Goal: Check status: Check status

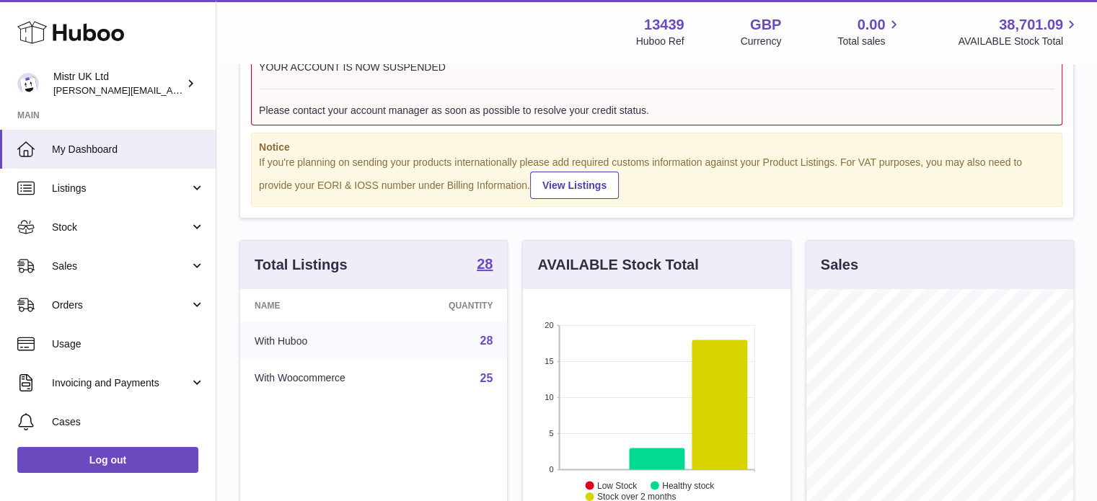
scroll to position [110, 0]
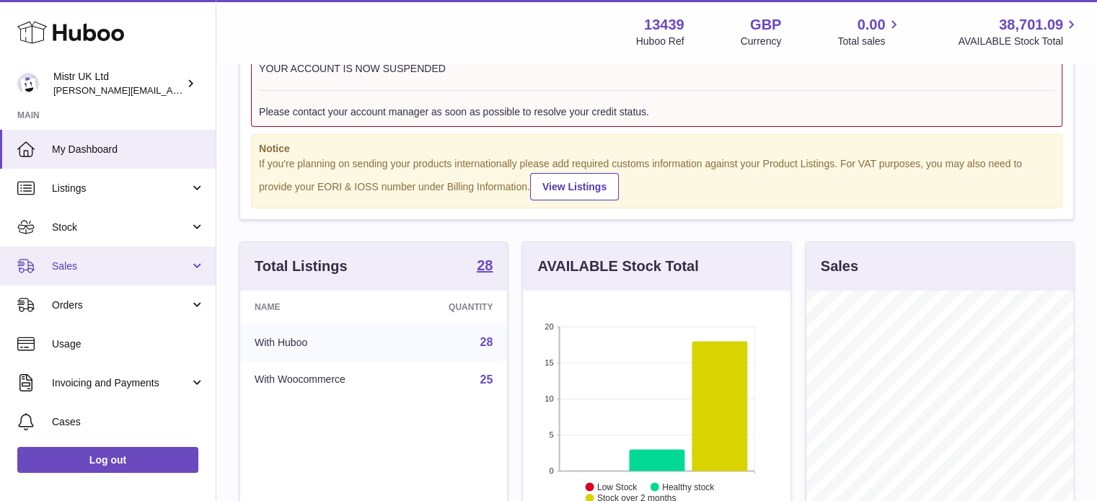
click at [77, 264] on span "Sales" at bounding box center [121, 267] width 138 height 14
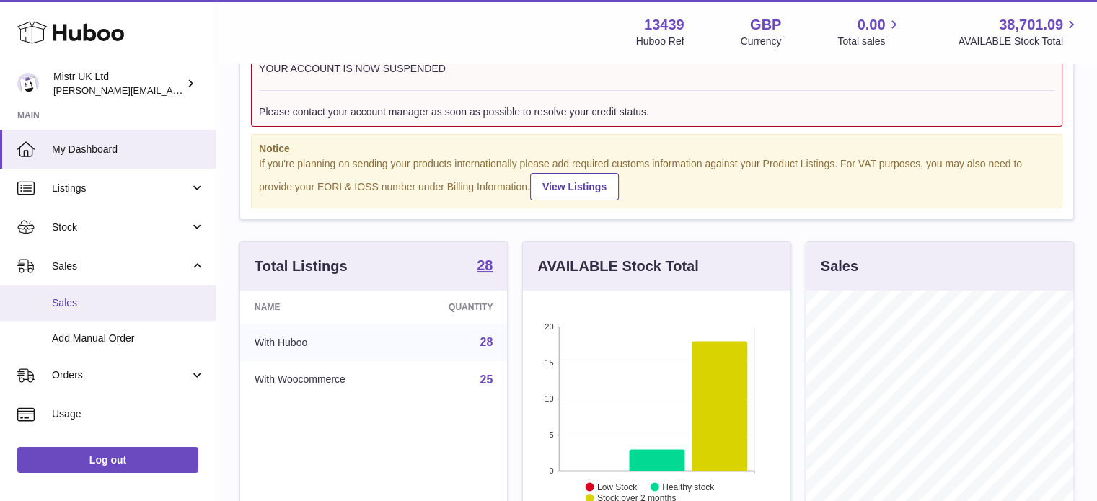
click at [60, 306] on span "Sales" at bounding box center [128, 303] width 153 height 14
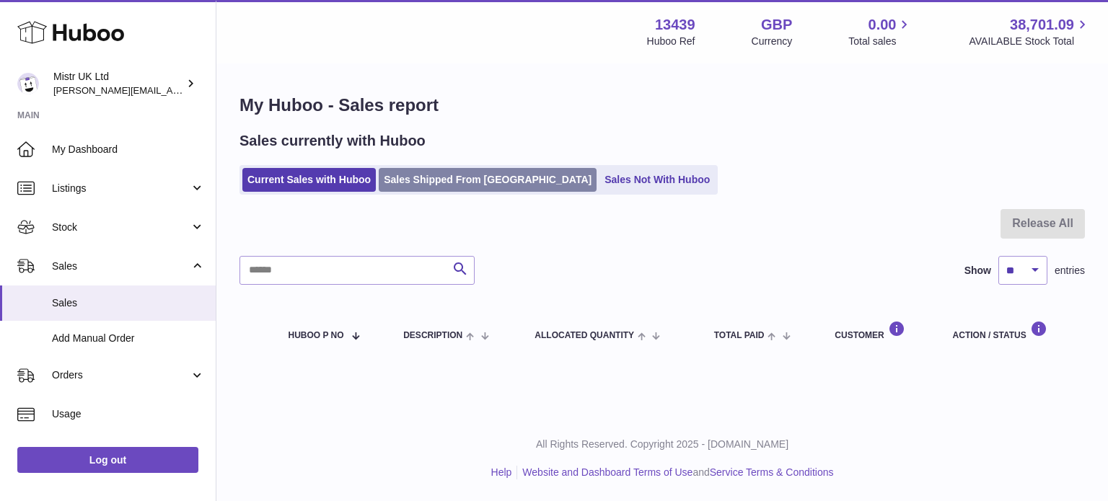
click at [462, 181] on link "Sales Shipped From Huboo" at bounding box center [488, 180] width 218 height 24
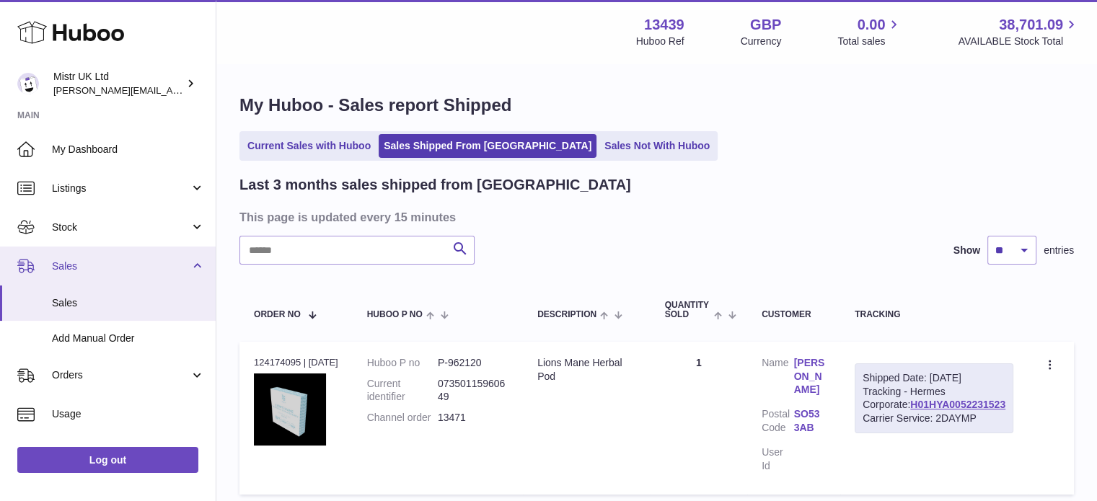
click at [151, 267] on span "Sales" at bounding box center [121, 267] width 138 height 14
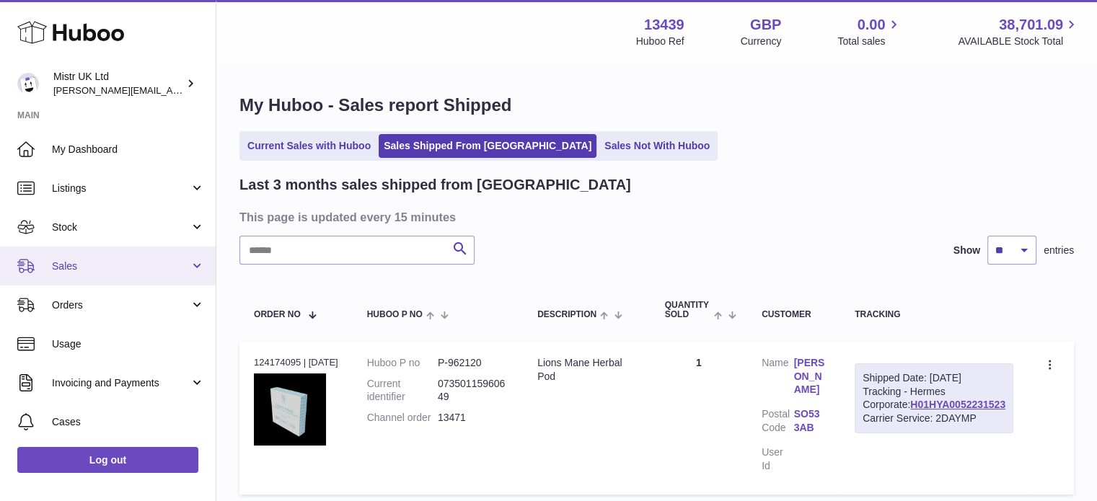
click at [151, 267] on span "Sales" at bounding box center [121, 267] width 138 height 14
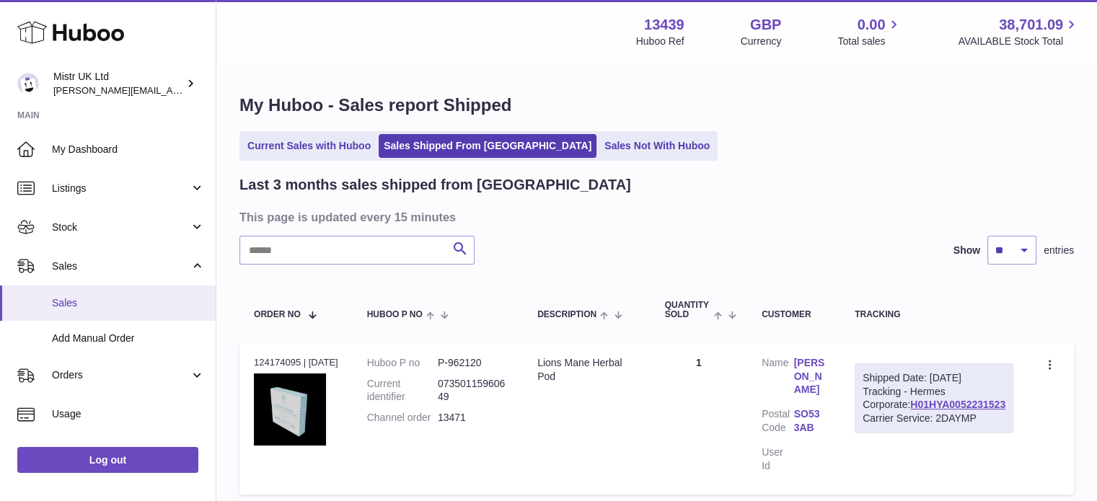
click at [66, 298] on span "Sales" at bounding box center [128, 303] width 153 height 14
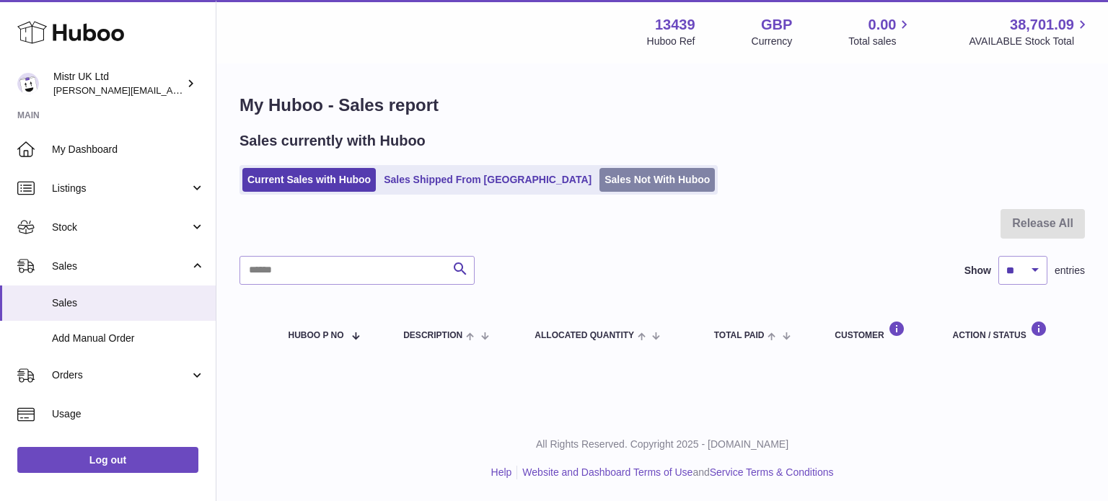
click at [599, 178] on link "Sales Not With Huboo" at bounding box center [656, 180] width 115 height 24
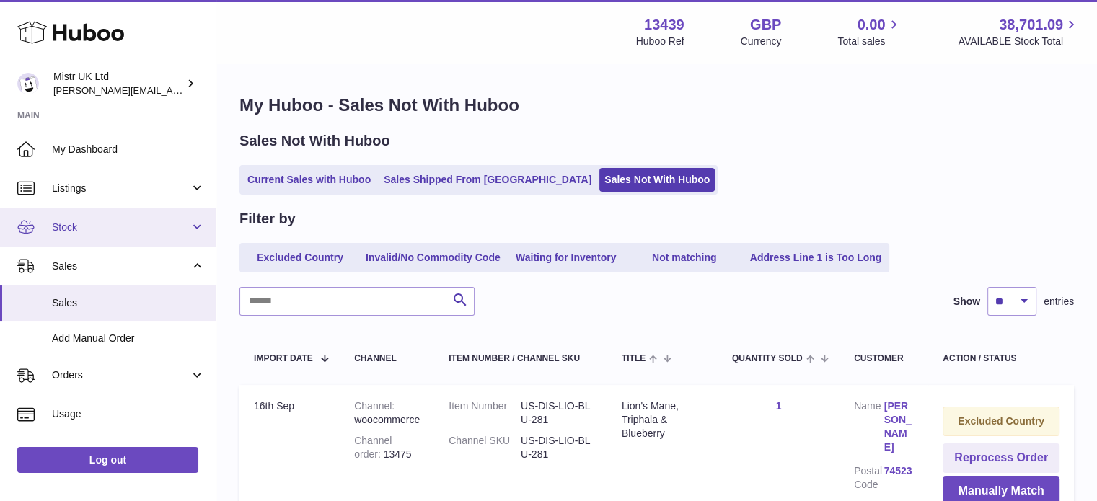
click at [84, 219] on link "Stock" at bounding box center [108, 227] width 216 height 39
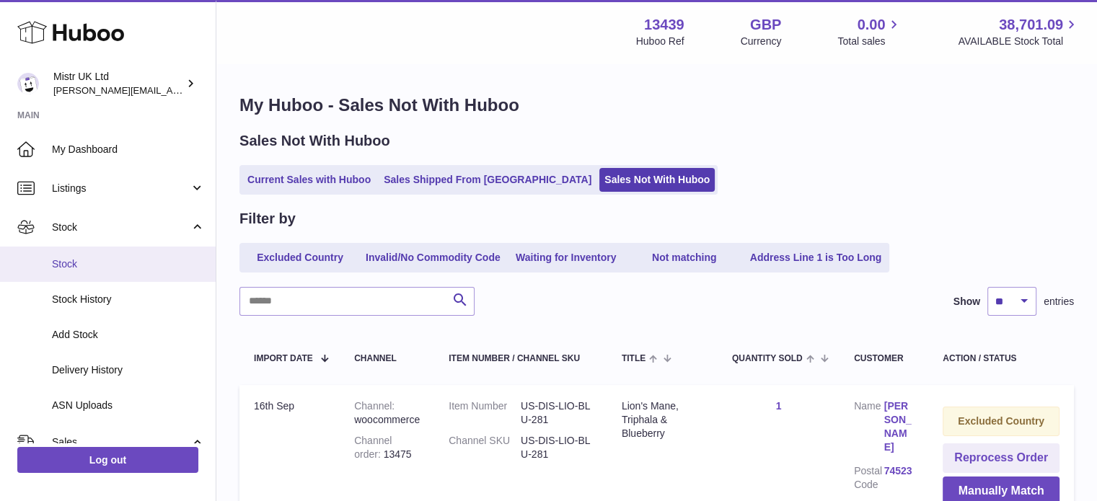
click at [69, 266] on span "Stock" at bounding box center [128, 265] width 153 height 14
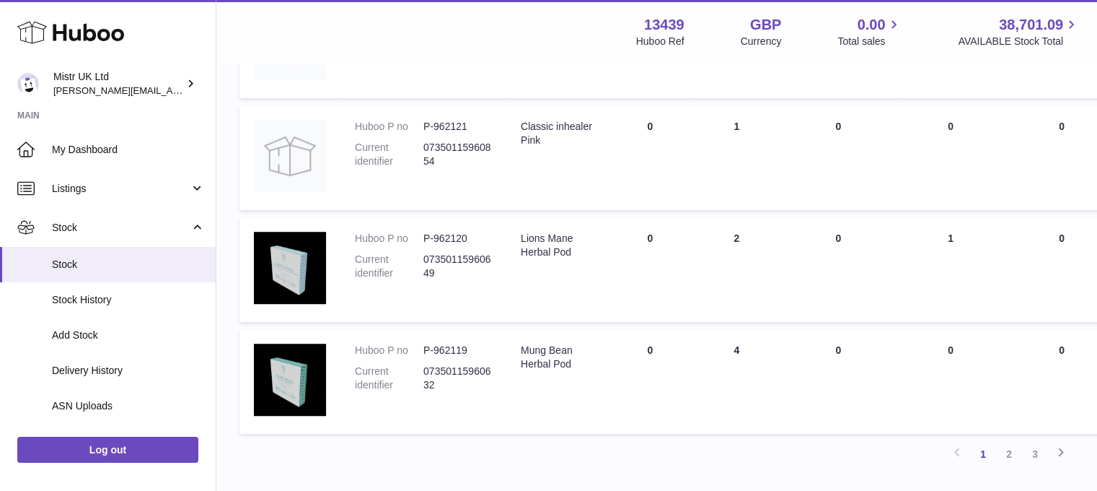
scroll to position [1064, 0]
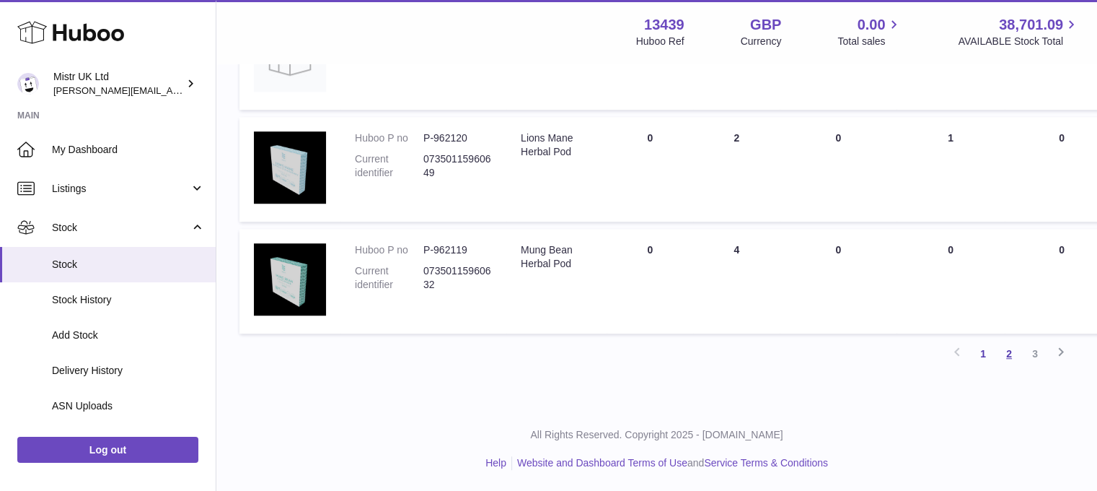
click at [1007, 352] on link "2" at bounding box center [1009, 353] width 26 height 26
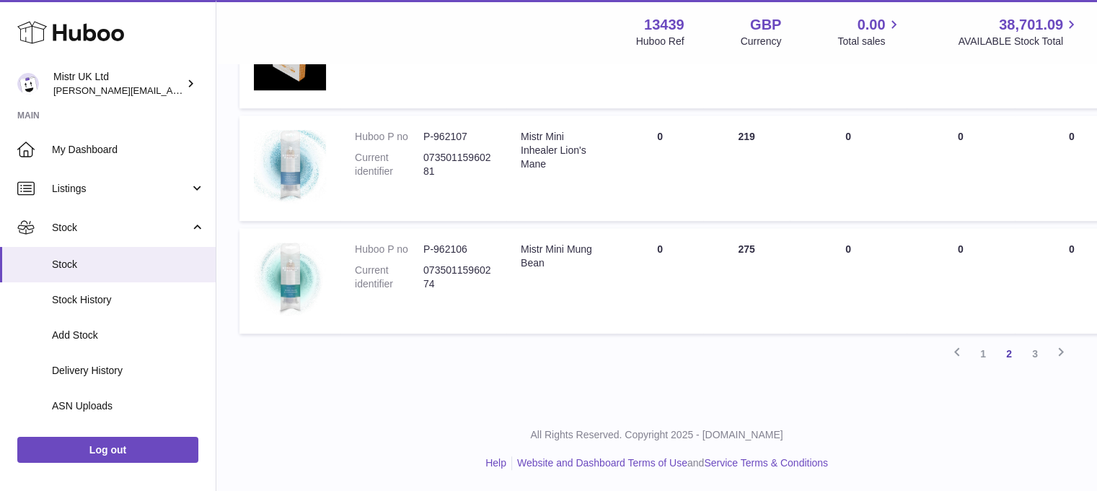
scroll to position [1065, 0]
click at [981, 354] on link "1" at bounding box center [983, 354] width 26 height 26
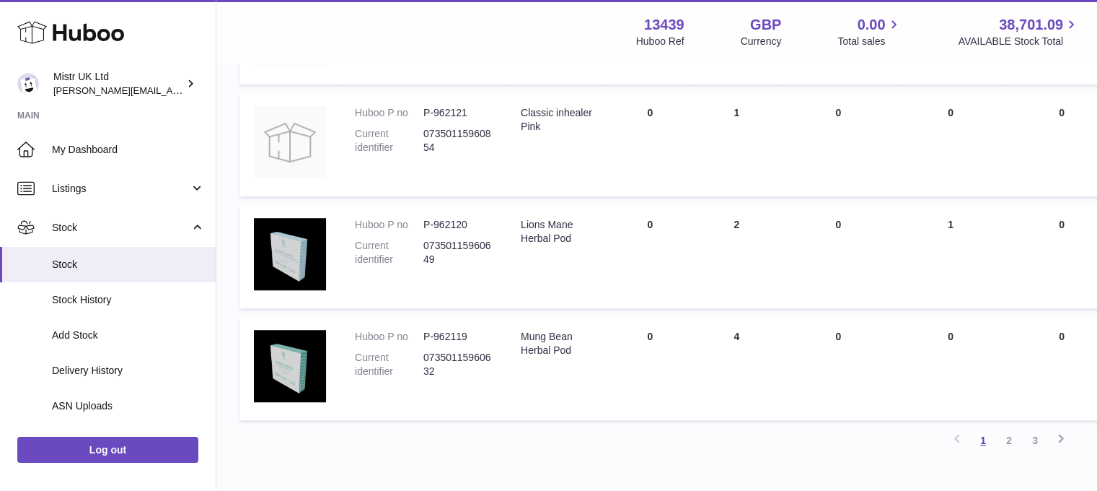
scroll to position [982, 0]
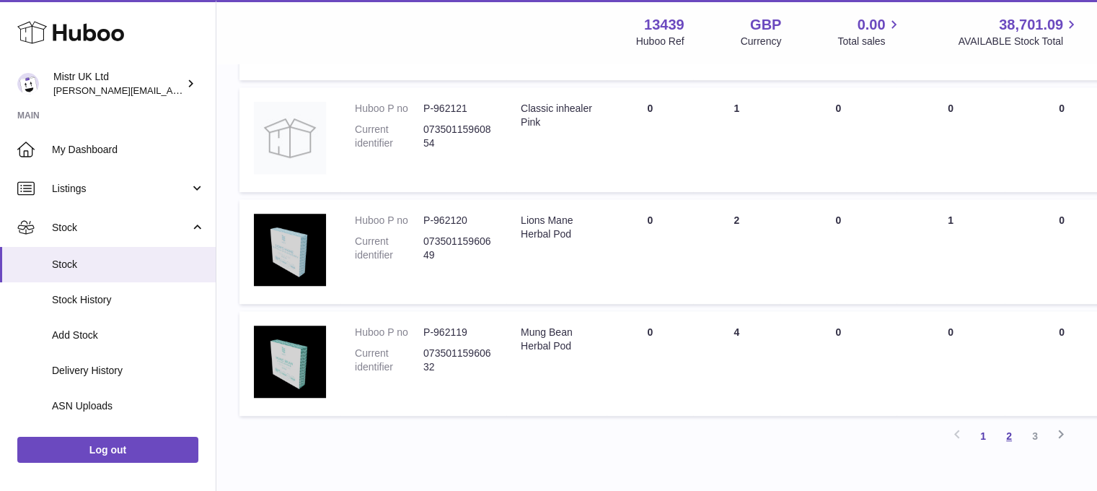
click at [1007, 433] on link "2" at bounding box center [1009, 436] width 26 height 26
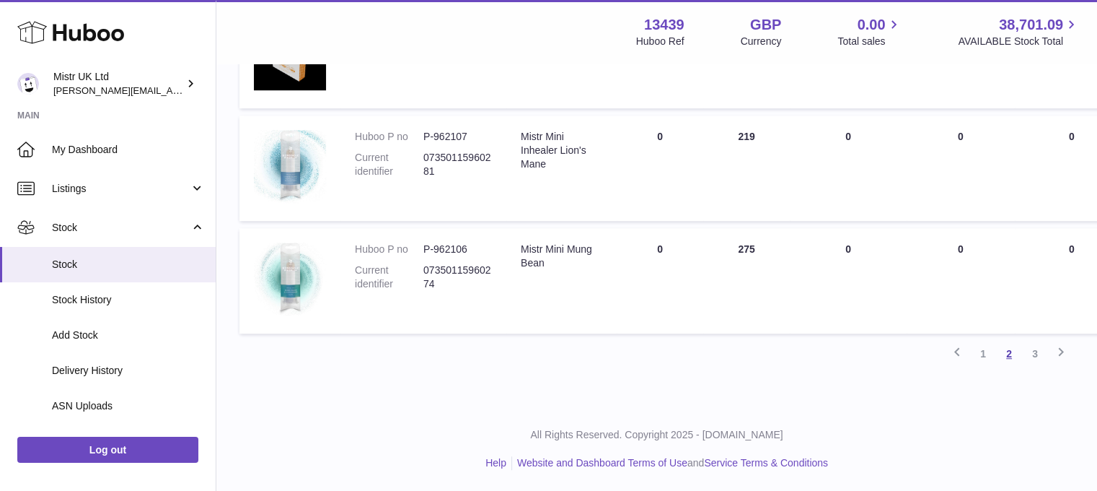
scroll to position [1065, 0]
click at [1034, 353] on link "3" at bounding box center [1035, 354] width 26 height 26
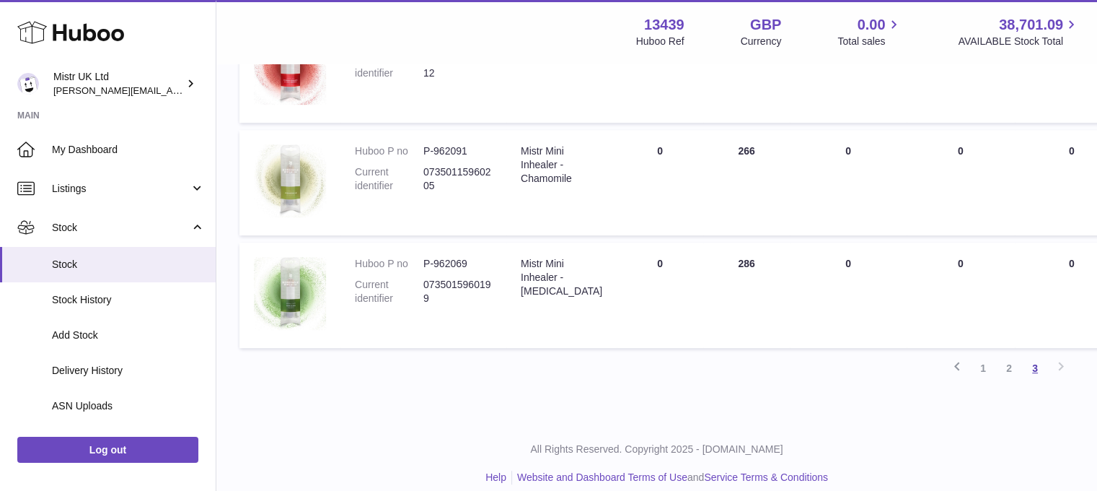
scroll to position [847, 0]
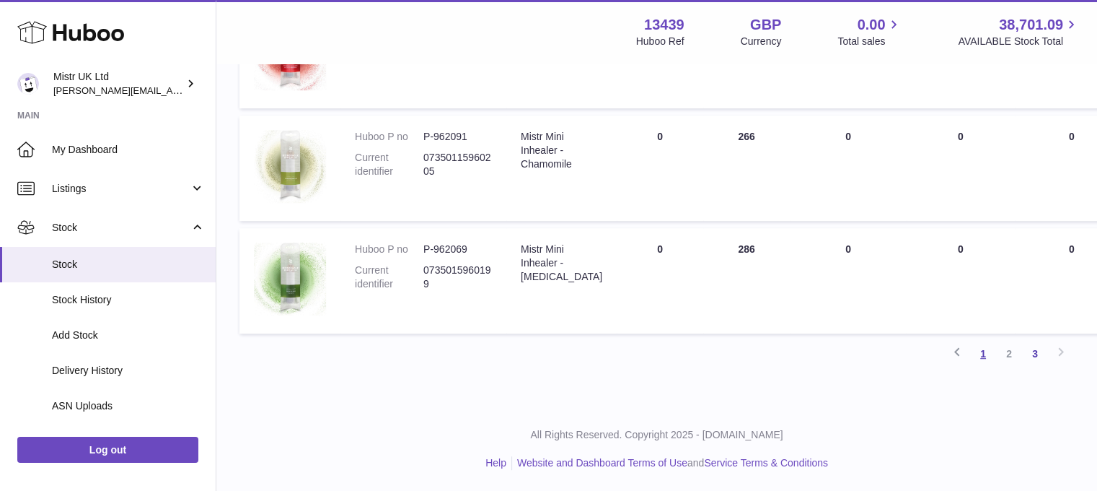
click at [984, 351] on link "1" at bounding box center [983, 353] width 26 height 26
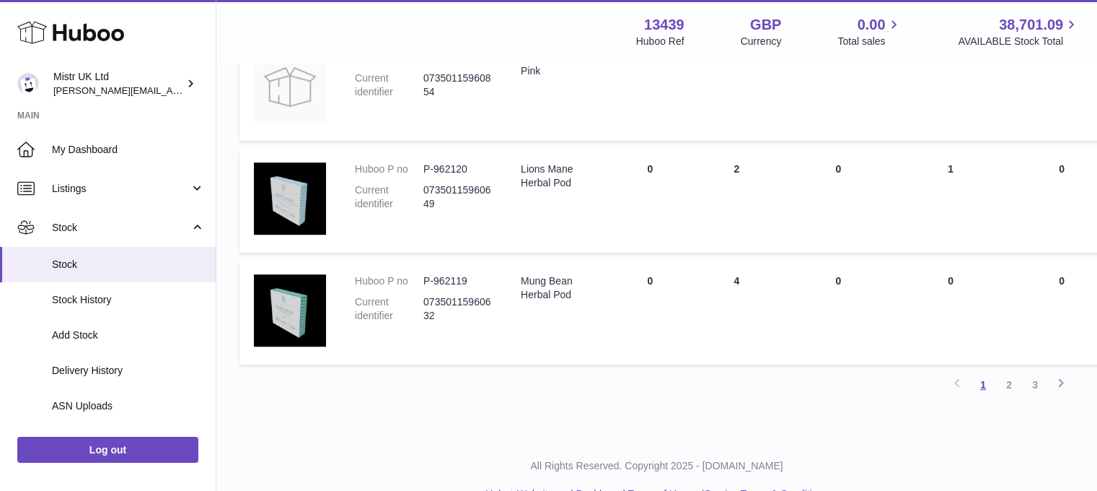
scroll to position [1064, 0]
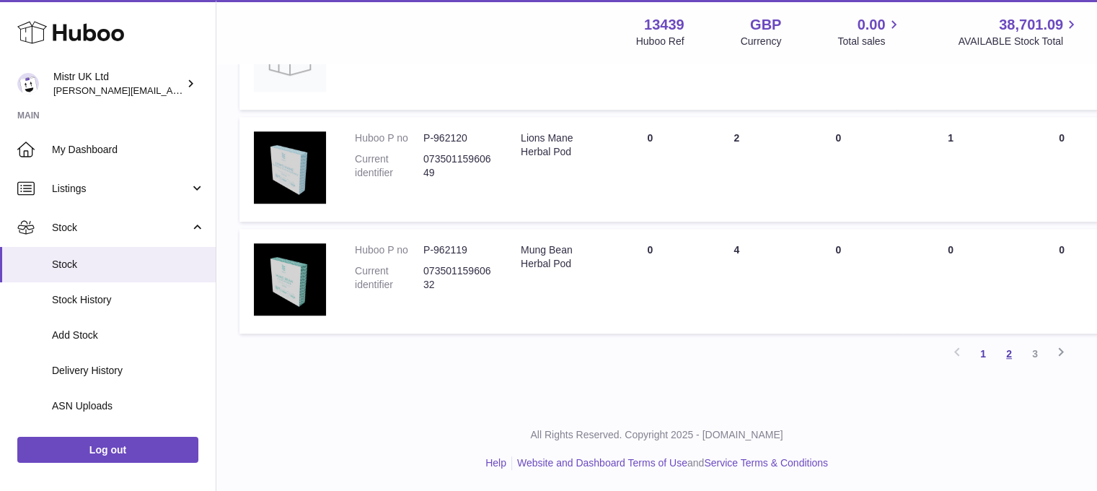
click at [1006, 353] on link "2" at bounding box center [1009, 353] width 26 height 26
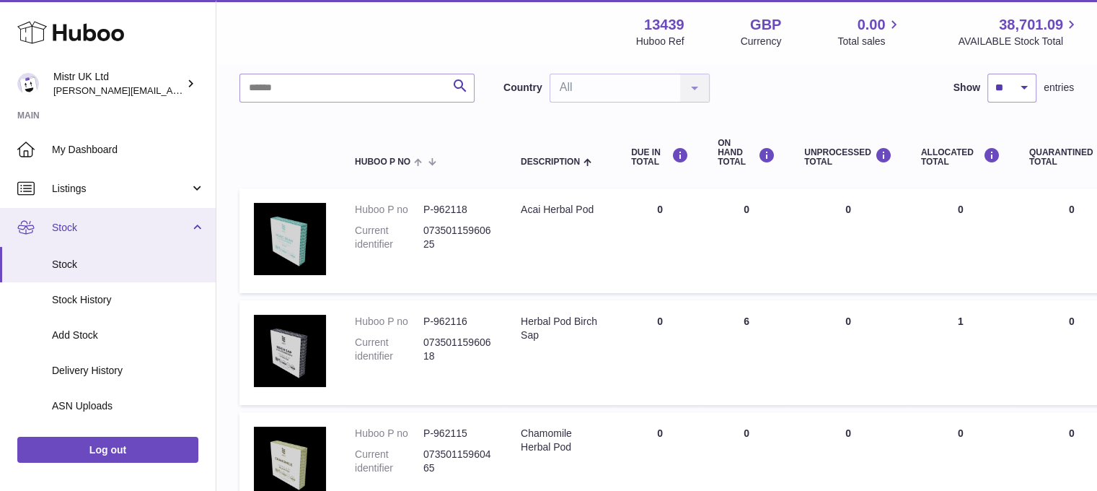
click at [195, 225] on link "Stock" at bounding box center [108, 227] width 216 height 39
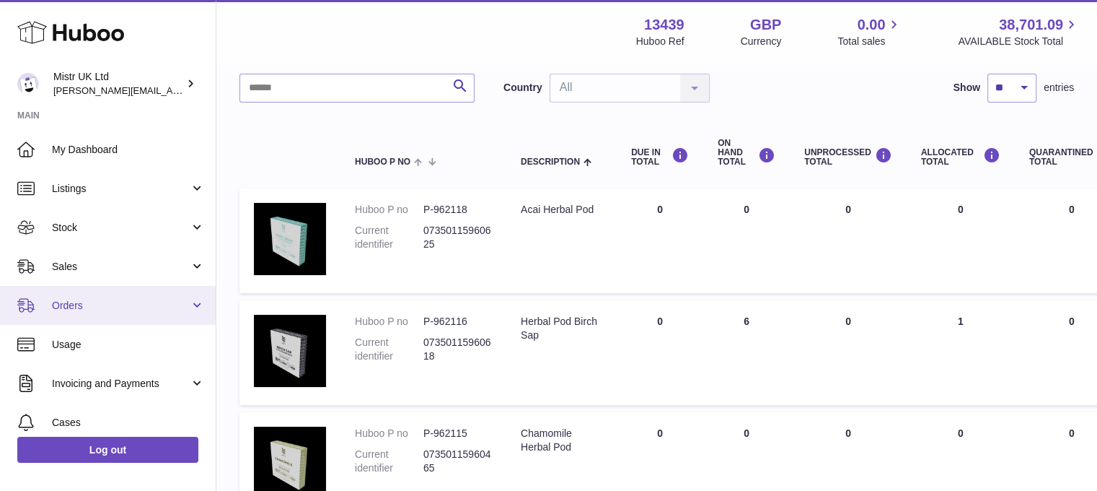
click at [151, 299] on span "Orders" at bounding box center [121, 306] width 138 height 14
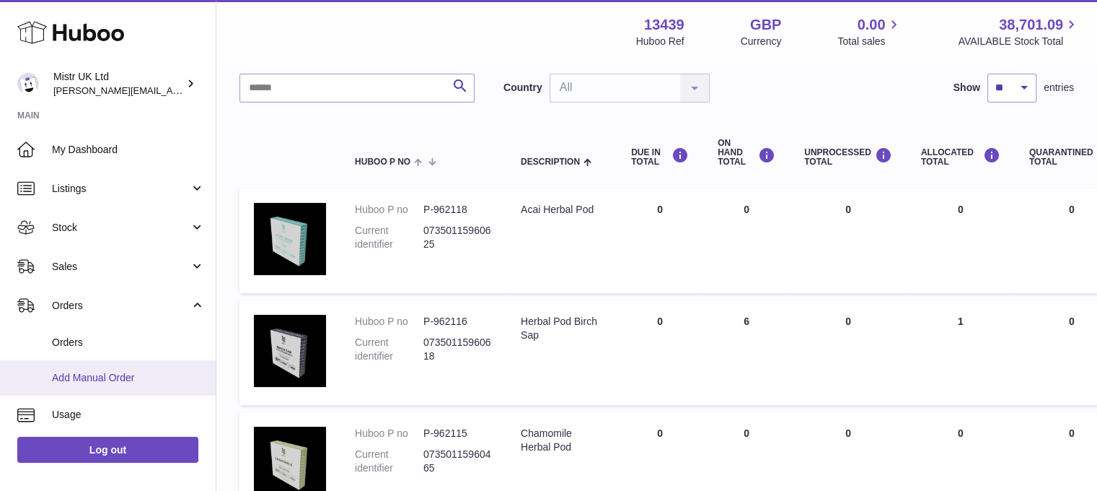
click at [127, 376] on span "Add Manual Order" at bounding box center [128, 378] width 153 height 14
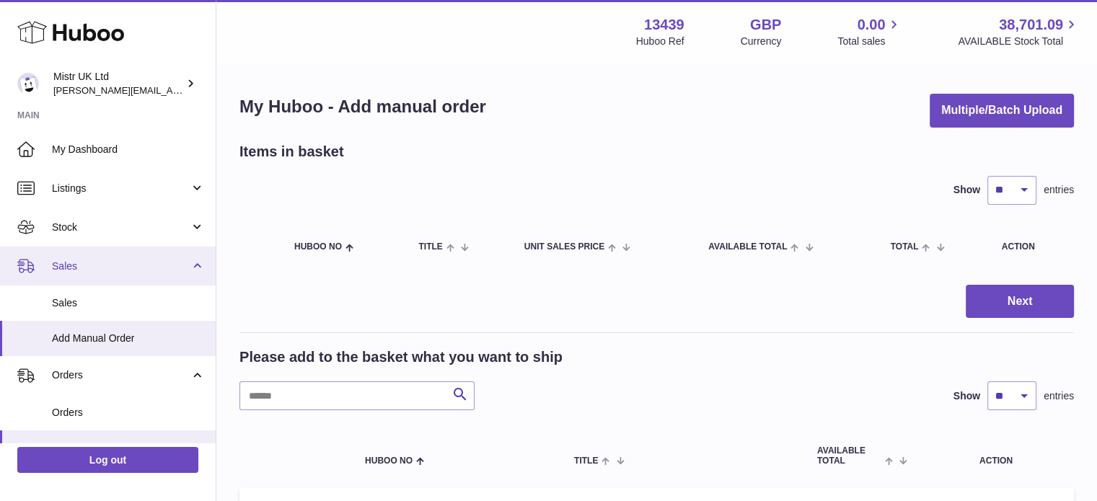
click at [84, 261] on span "Sales" at bounding box center [121, 267] width 138 height 14
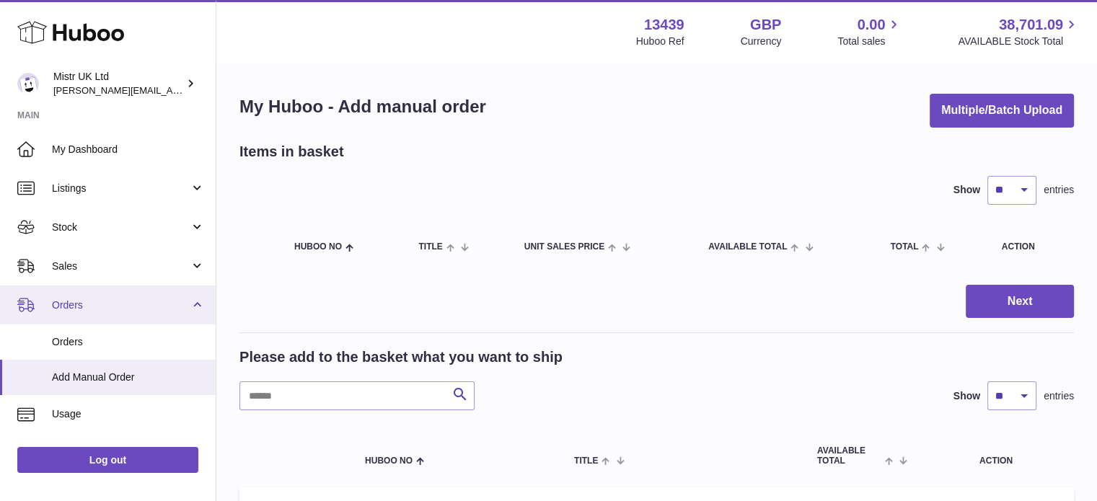
click at [76, 301] on span "Orders" at bounding box center [121, 306] width 138 height 14
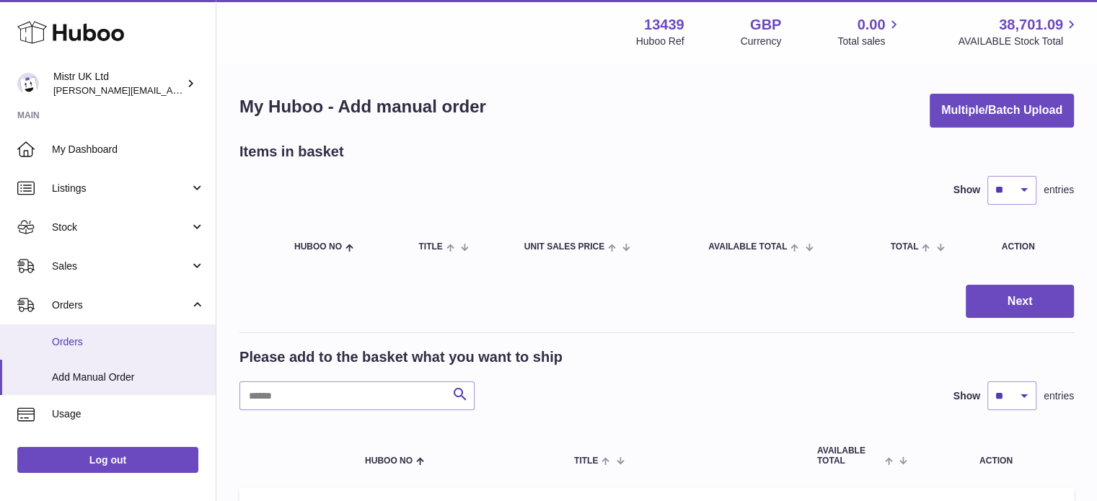
click at [71, 341] on span "Orders" at bounding box center [128, 342] width 153 height 14
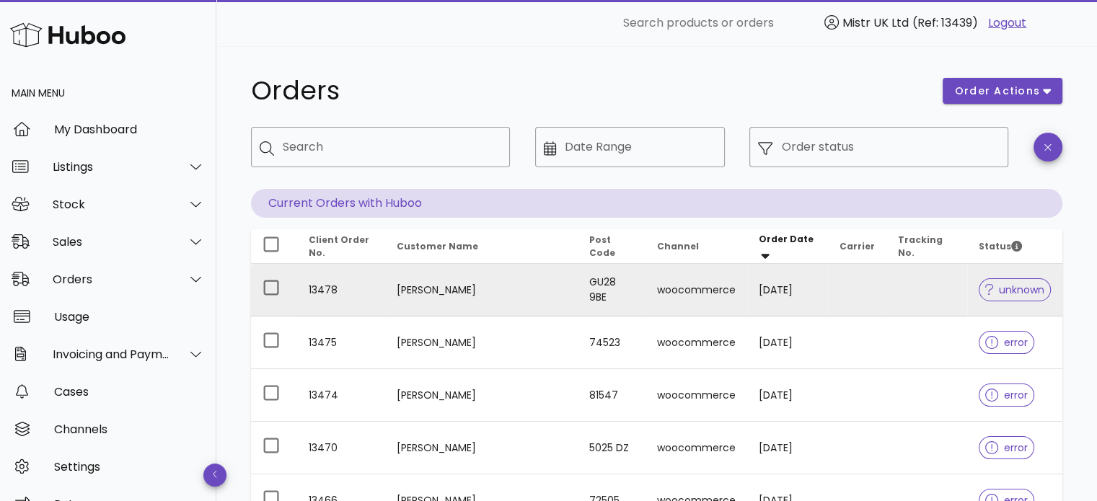
click at [997, 291] on span "unknown" at bounding box center [1014, 290] width 59 height 10
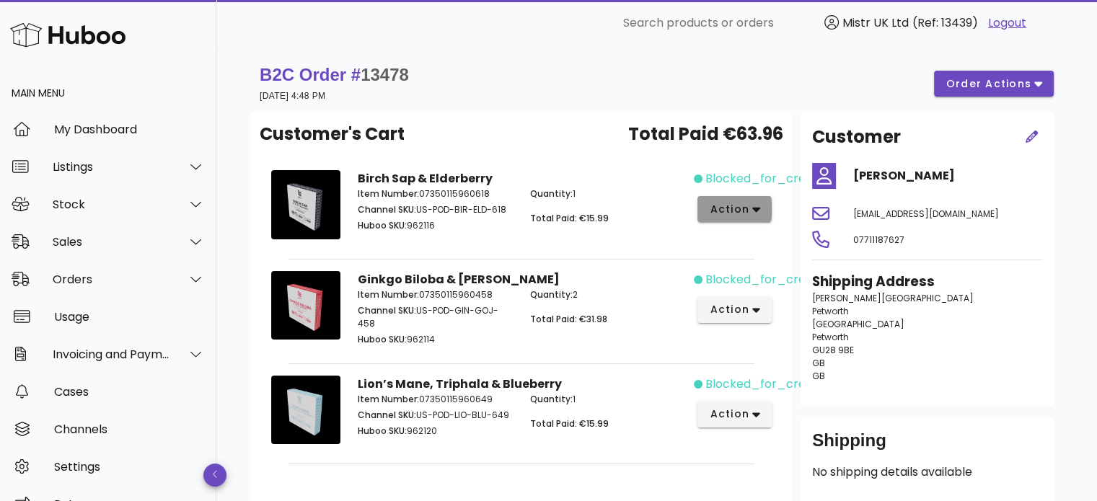
click at [762, 207] on button "action" at bounding box center [735, 209] width 74 height 26
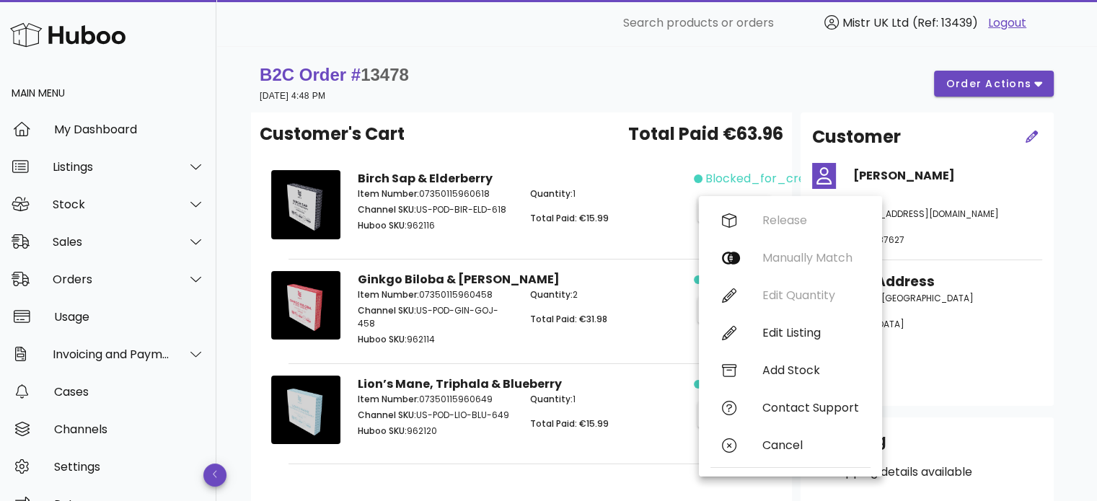
click at [763, 174] on span "blocked_for_credit" at bounding box center [762, 178] width 115 height 17
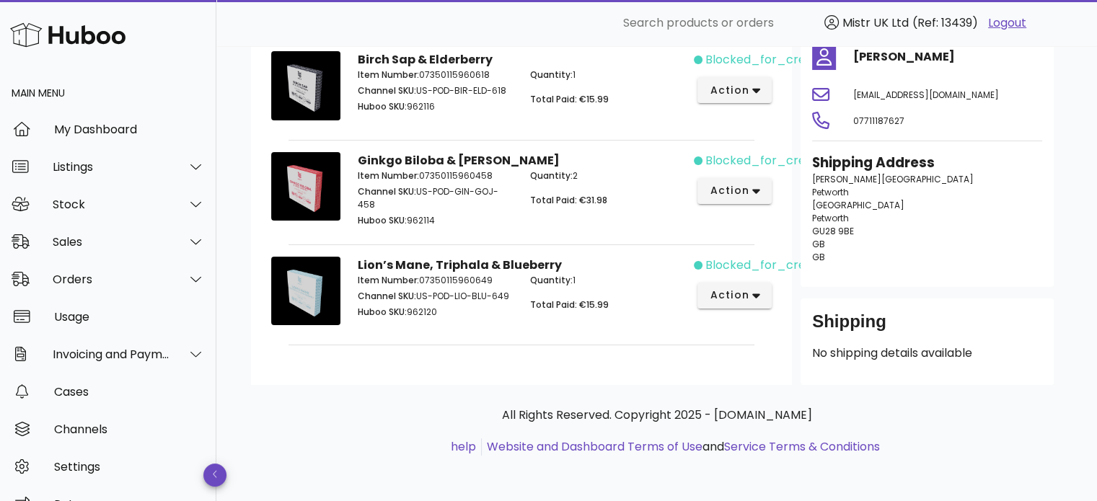
scroll to position [118, 0]
drag, startPoint x: 518, startPoint y: 357, endPoint x: 777, endPoint y: 265, distance: 274.9
click at [777, 265] on span "blocked_for_credit" at bounding box center [762, 266] width 115 height 17
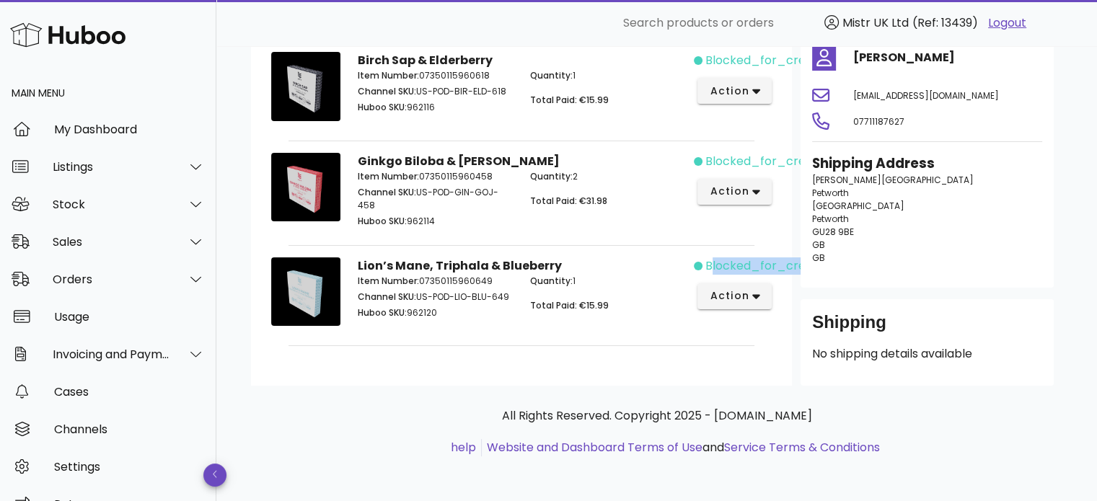
drag, startPoint x: 705, startPoint y: 262, endPoint x: 799, endPoint y: 269, distance: 94.1
click at [799, 269] on span "blocked_for_credit" at bounding box center [762, 266] width 115 height 17
copy span "blocked_for_cre"
click at [750, 92] on span "action" at bounding box center [734, 91] width 51 height 15
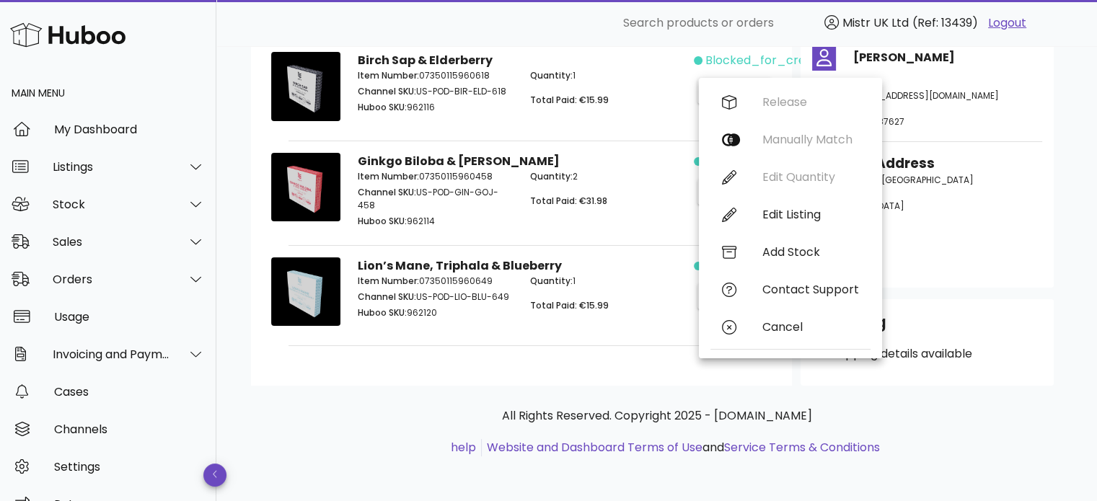
click at [640, 181] on p "Quantity: 2" at bounding box center [607, 176] width 155 height 13
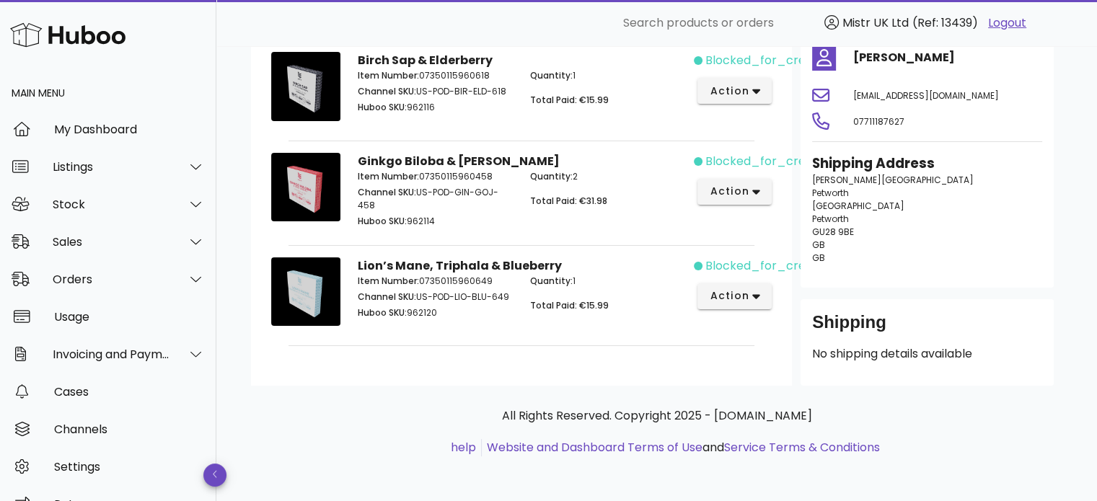
scroll to position [119, 0]
